Goal: Information Seeking & Learning: Learn about a topic

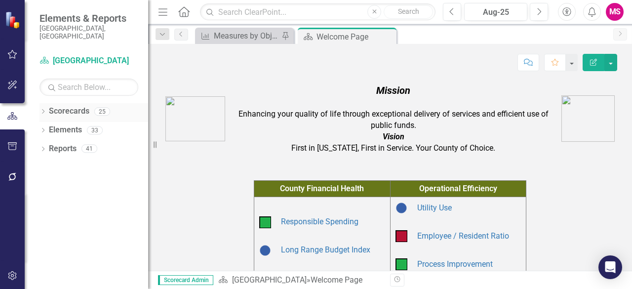
click at [44, 110] on icon "Dropdown" at bounding box center [42, 112] width 7 height 5
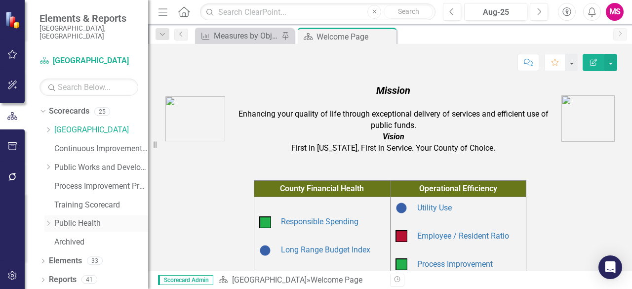
click at [50, 220] on icon "Dropdown" at bounding box center [47, 223] width 7 height 6
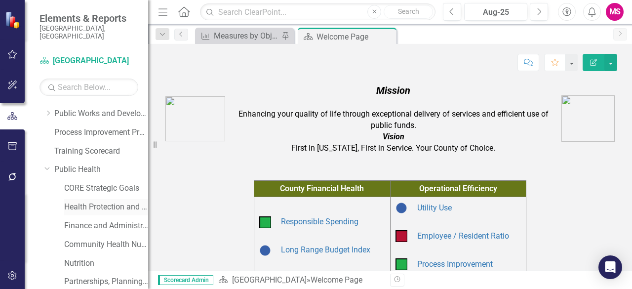
scroll to position [55, 0]
click at [114, 238] on link "Community Health Nursing" at bounding box center [106, 243] width 84 height 11
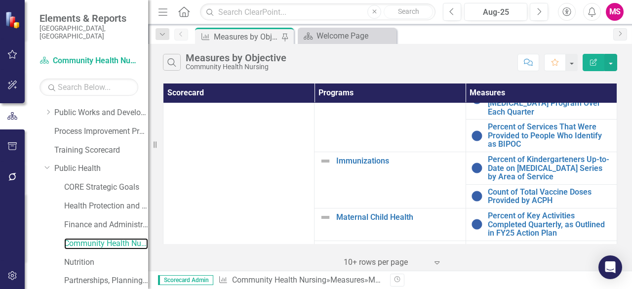
scroll to position [81, 0]
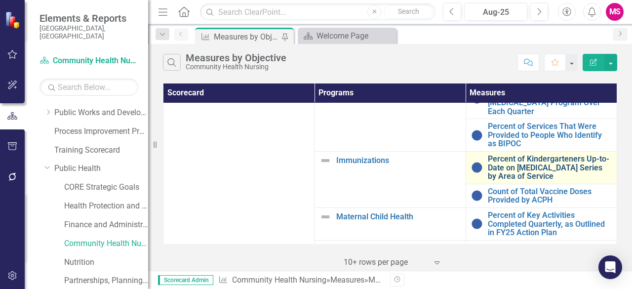
click at [501, 176] on link "Percent of Kindergarteners Up-to-Date on [MEDICAL_DATA] Series by Area of Servi…" at bounding box center [550, 168] width 124 height 26
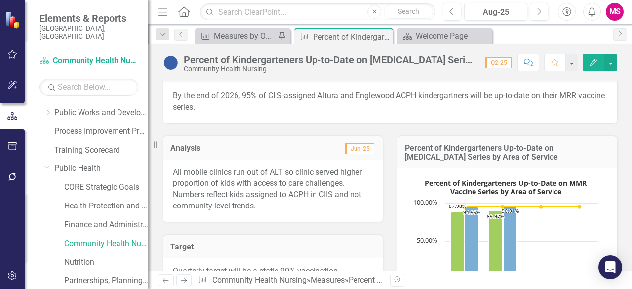
scroll to position [137, 0]
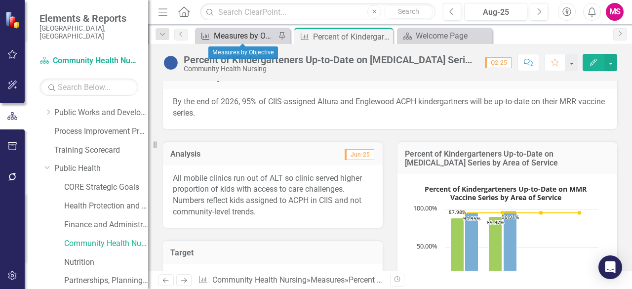
click at [224, 39] on div "Measures by Objective" at bounding box center [245, 36] width 62 height 12
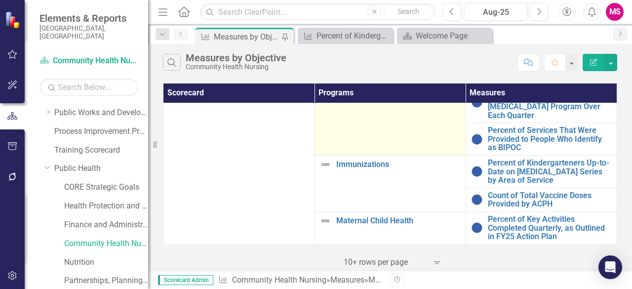
scroll to position [77, 0]
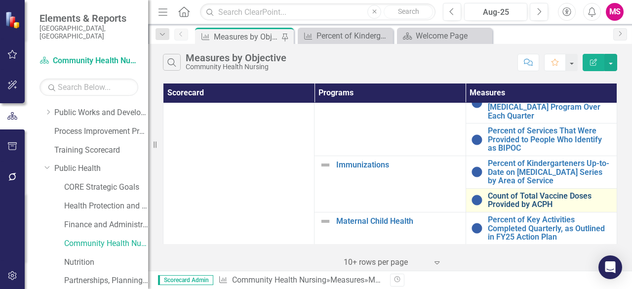
click at [533, 201] on link "Count of Total Vaccine Doses Provided by ACPH" at bounding box center [550, 200] width 124 height 17
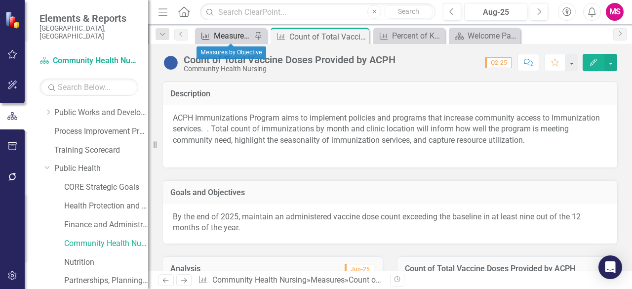
click at [226, 40] on div "Measures by Objective" at bounding box center [233, 36] width 38 height 12
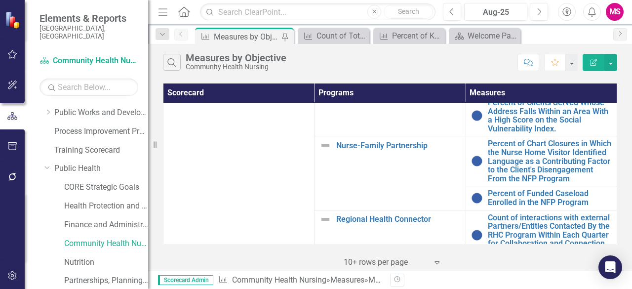
scroll to position [267, 0]
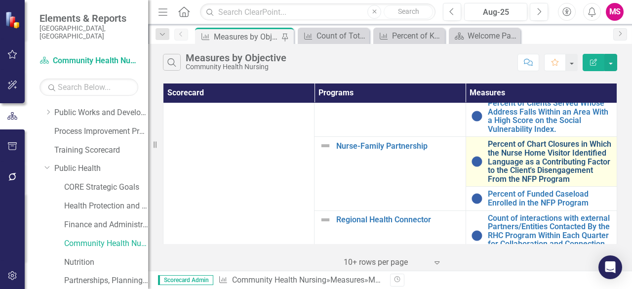
click at [498, 165] on link "Percent of Chart Closures in Which the Nurse Home Visitor Identified Language a…" at bounding box center [550, 161] width 124 height 43
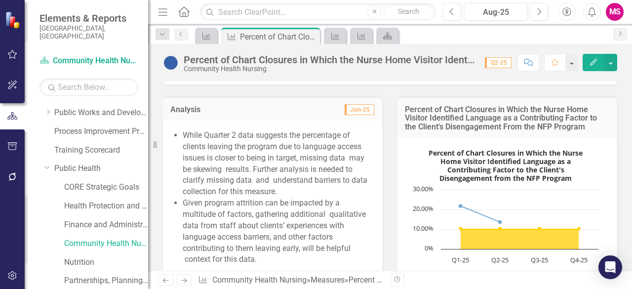
scroll to position [453, 0]
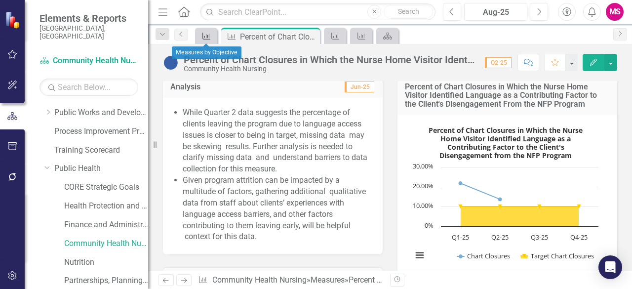
click at [205, 35] on icon "Measure" at bounding box center [206, 36] width 10 height 8
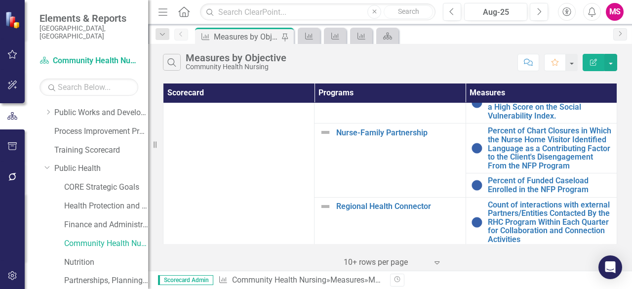
scroll to position [279, 0]
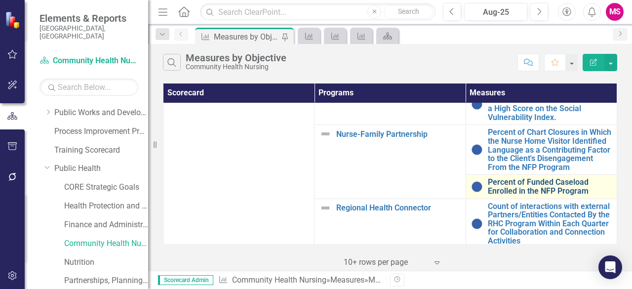
click at [521, 186] on link "Percent of Funded Caseload Enrolled in the NFP Program" at bounding box center [550, 186] width 124 height 17
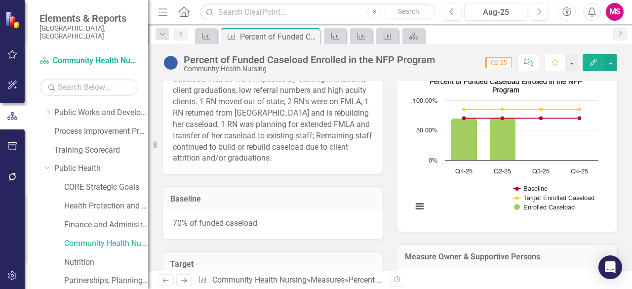
scroll to position [326, 0]
click at [213, 38] on link "Measure" at bounding box center [205, 36] width 17 height 12
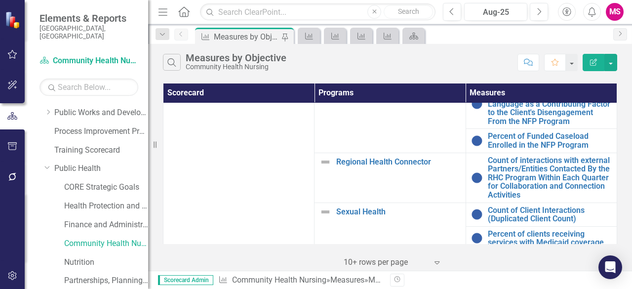
scroll to position [345, 0]
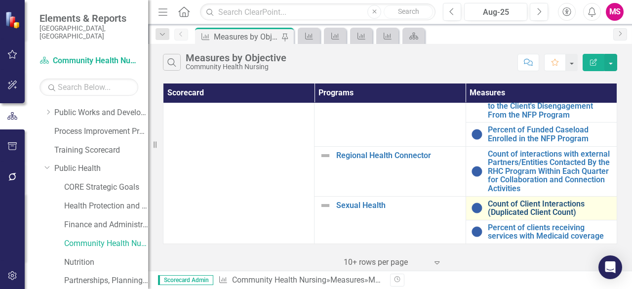
click at [510, 213] on link "Count of Client Interactions (Duplicated Client Count)" at bounding box center [550, 207] width 124 height 17
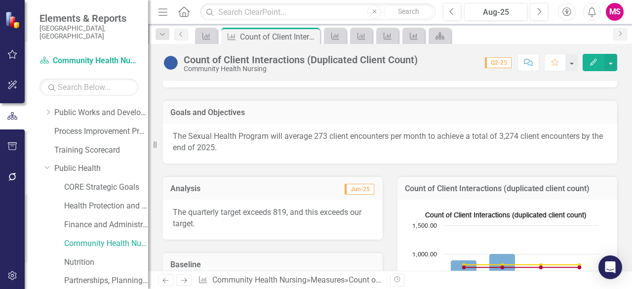
scroll to position [116, 0]
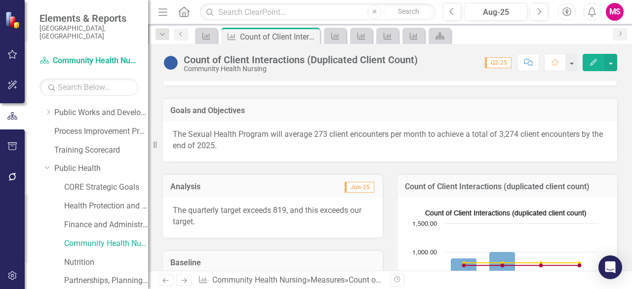
drag, startPoint x: 474, startPoint y: 200, endPoint x: 510, endPoint y: 192, distance: 37.4
click at [510, 192] on td "Count of Client Interactions (duplicated client count)" at bounding box center [507, 187] width 205 height 13
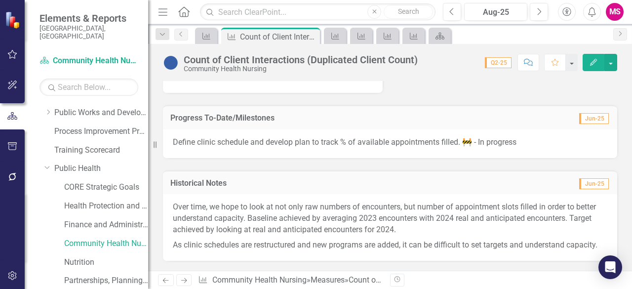
scroll to position [580, 0]
click at [211, 35] on icon "Measure" at bounding box center [206, 36] width 10 height 8
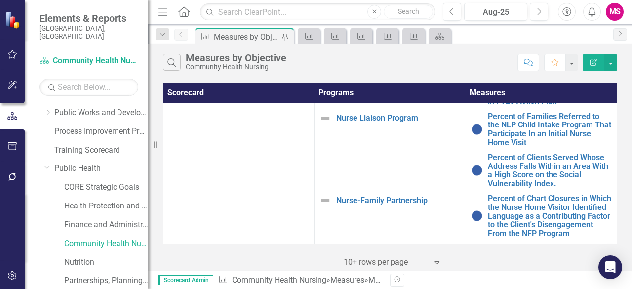
scroll to position [345, 0]
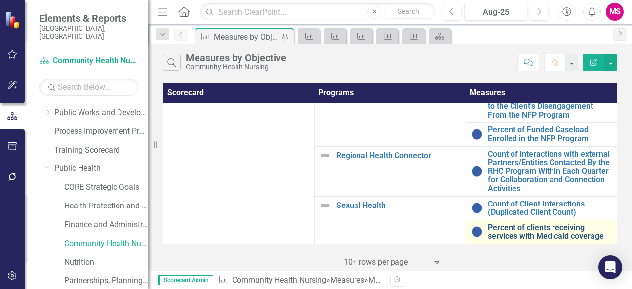
click at [503, 233] on link "Percent of clients receiving services with Medicaid coverage" at bounding box center [550, 231] width 124 height 17
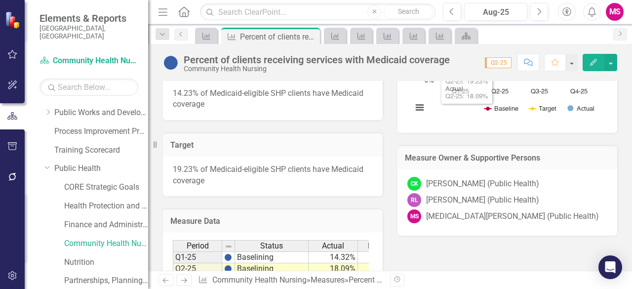
scroll to position [320, 0]
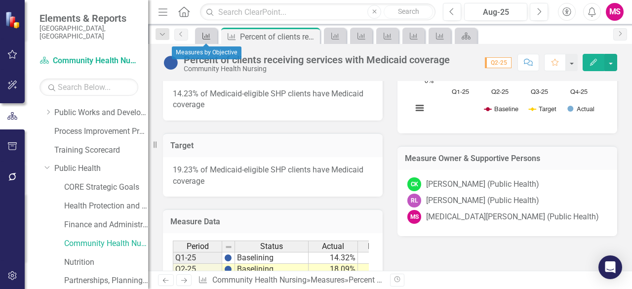
click at [208, 34] on icon "Measure" at bounding box center [206, 36] width 10 height 8
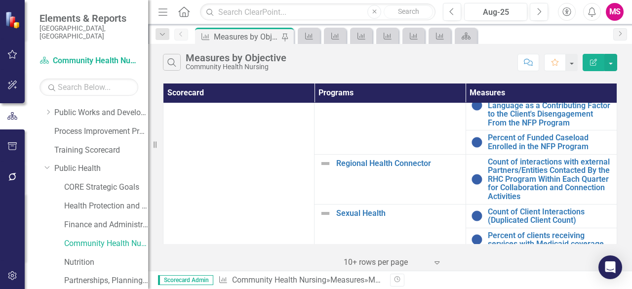
scroll to position [324, 0]
